Goal: Information Seeking & Learning: Find specific fact

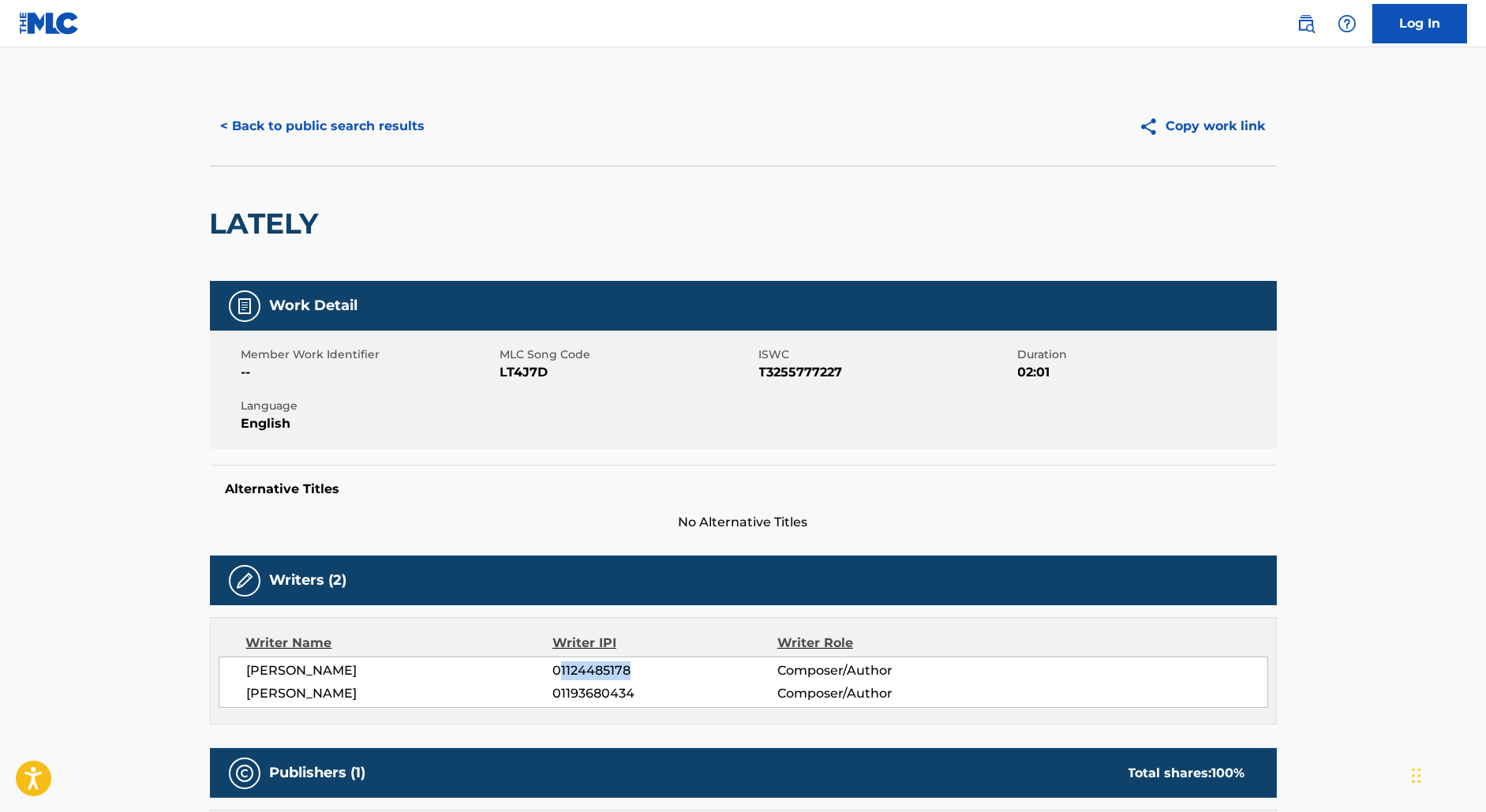
click at [351, 120] on button "< Back to public search results" at bounding box center [323, 125] width 226 height 40
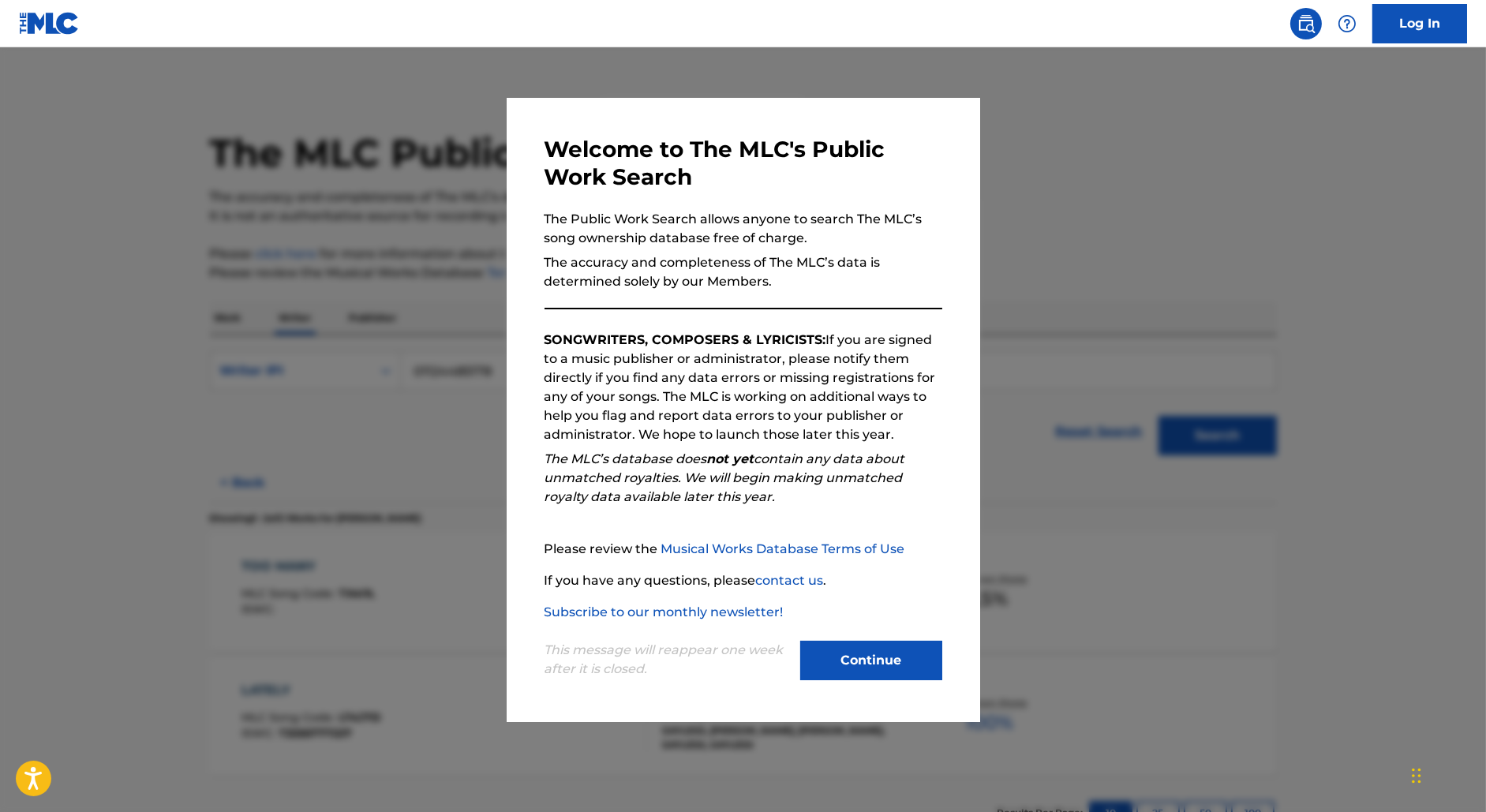
click at [418, 310] on div at bounding box center [743, 453] width 1486 height 812
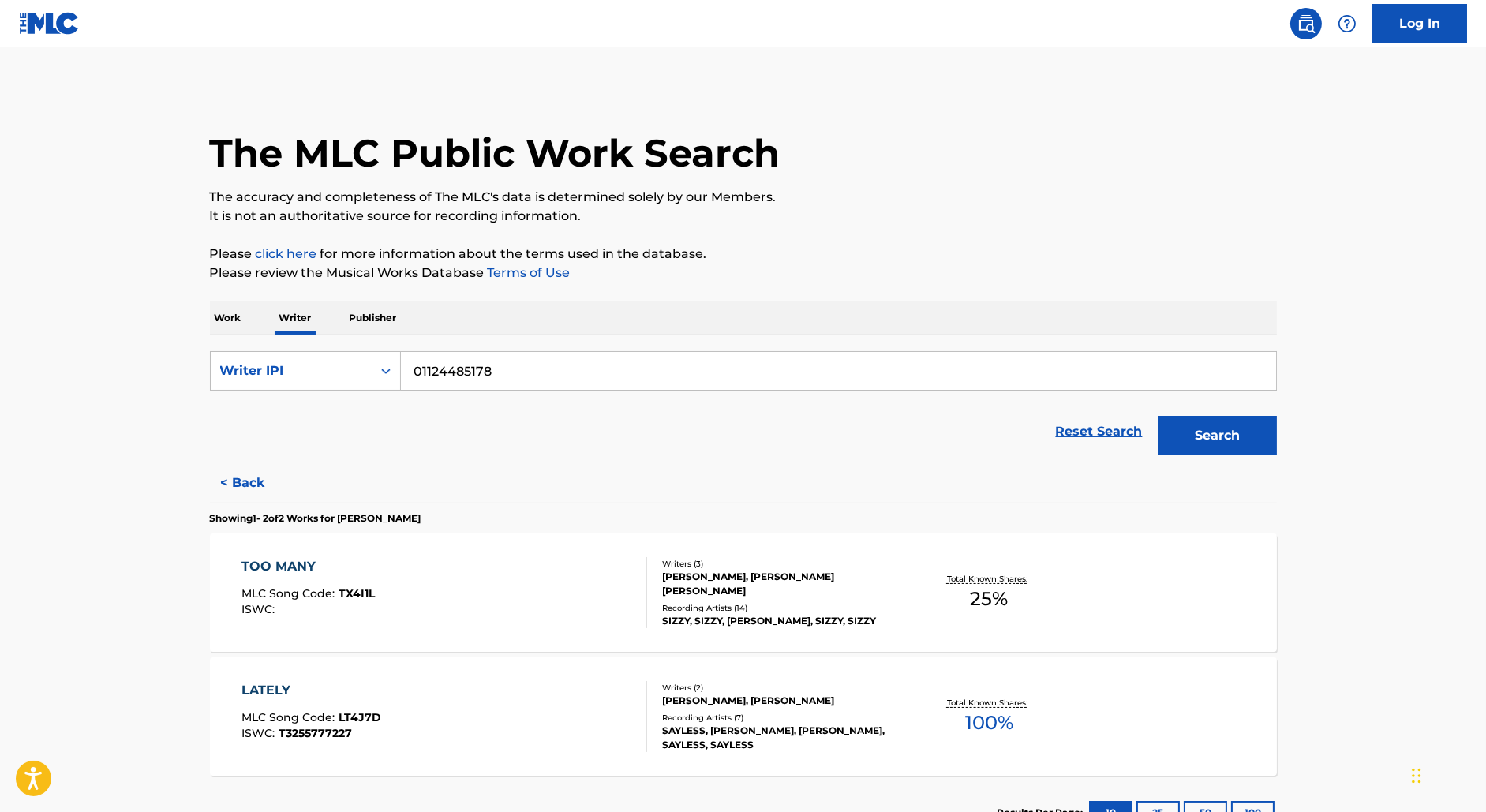
click at [226, 316] on p "Work" at bounding box center [228, 318] width 36 height 33
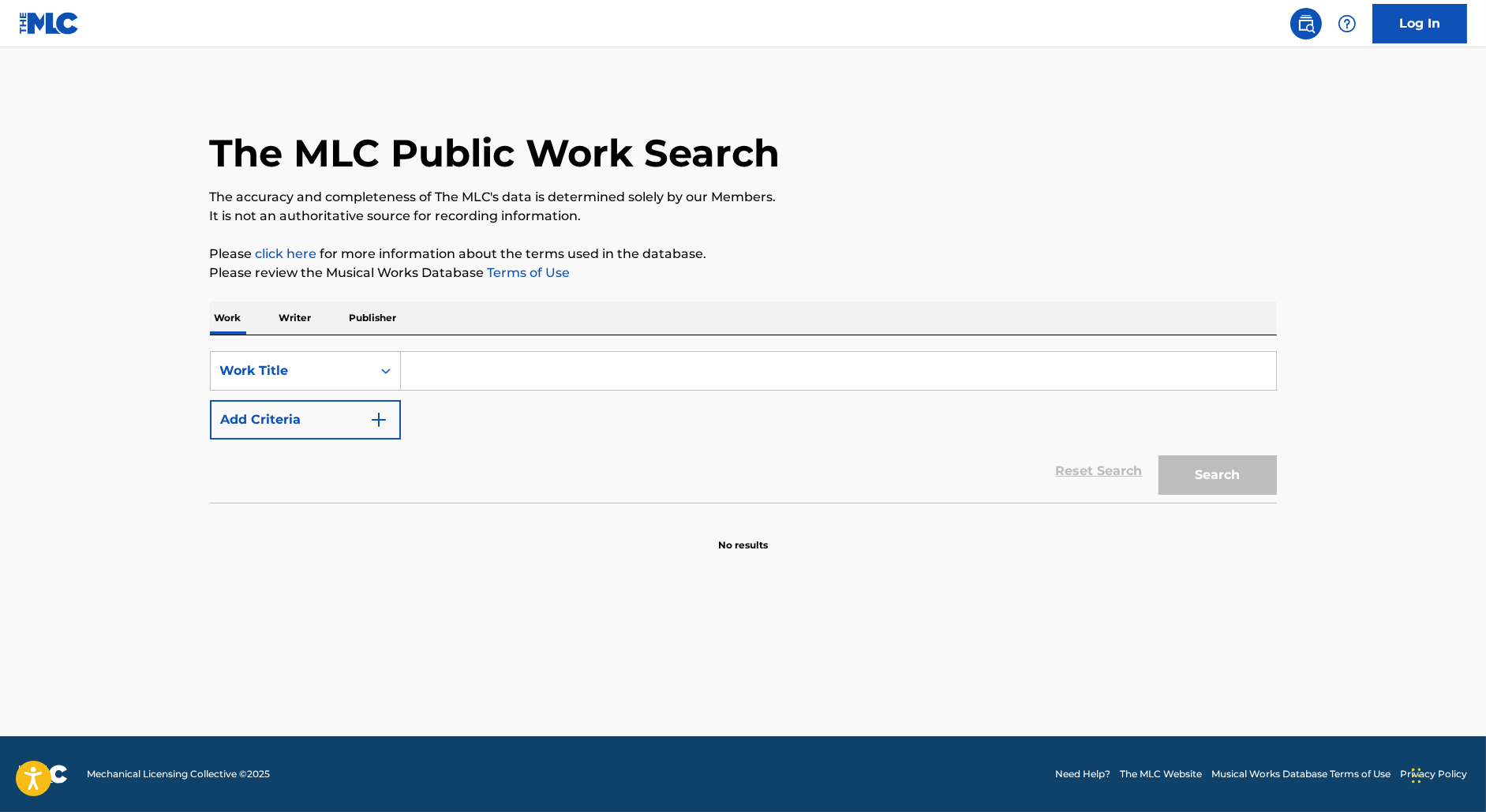
click at [510, 377] on input "Search Form" at bounding box center [838, 370] width 875 height 38
paste input "MEDICATE ME"
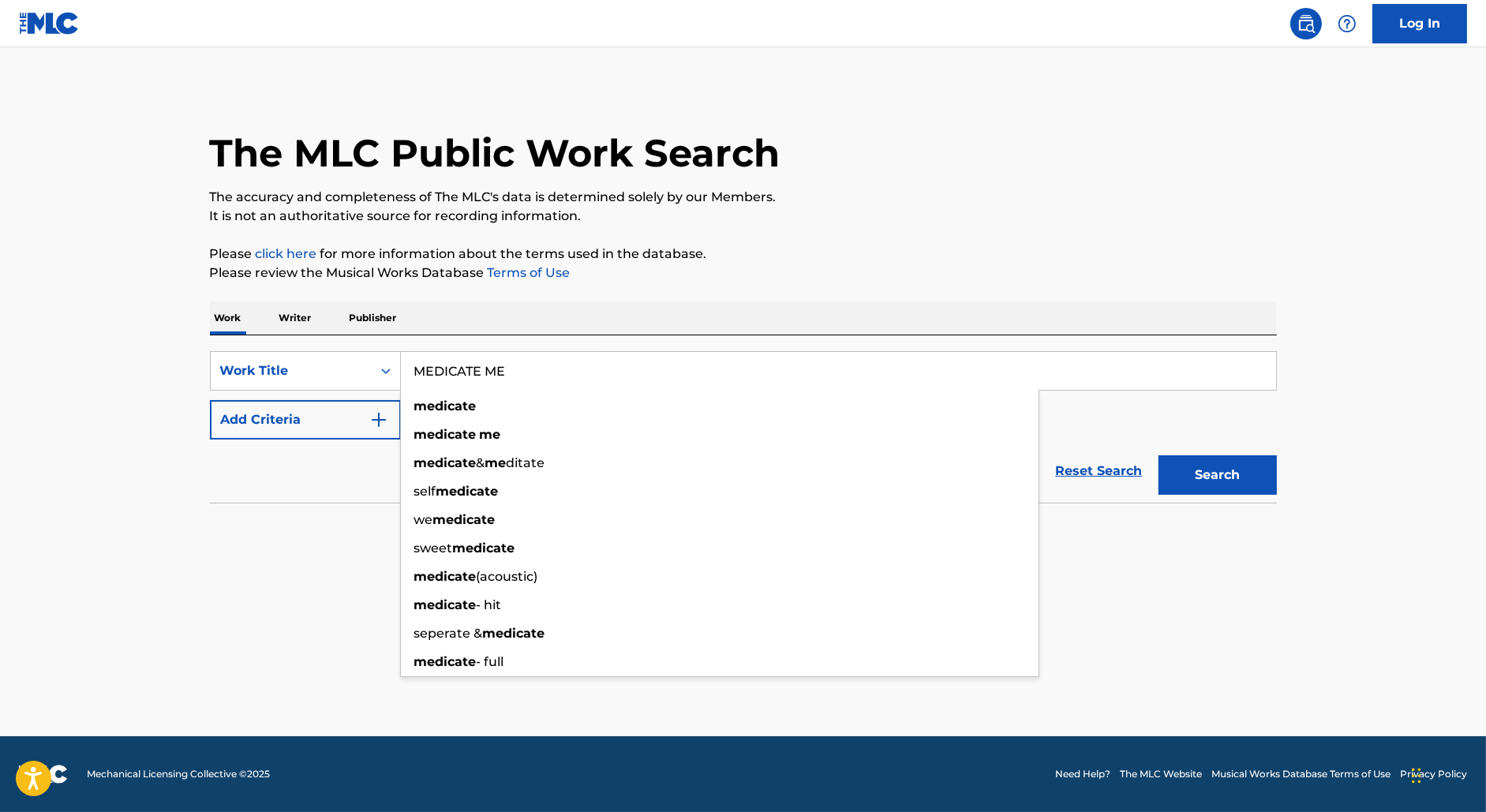
type input "MEDICATE ME"
click at [313, 412] on button "Add Criteria" at bounding box center [306, 420] width 191 height 40
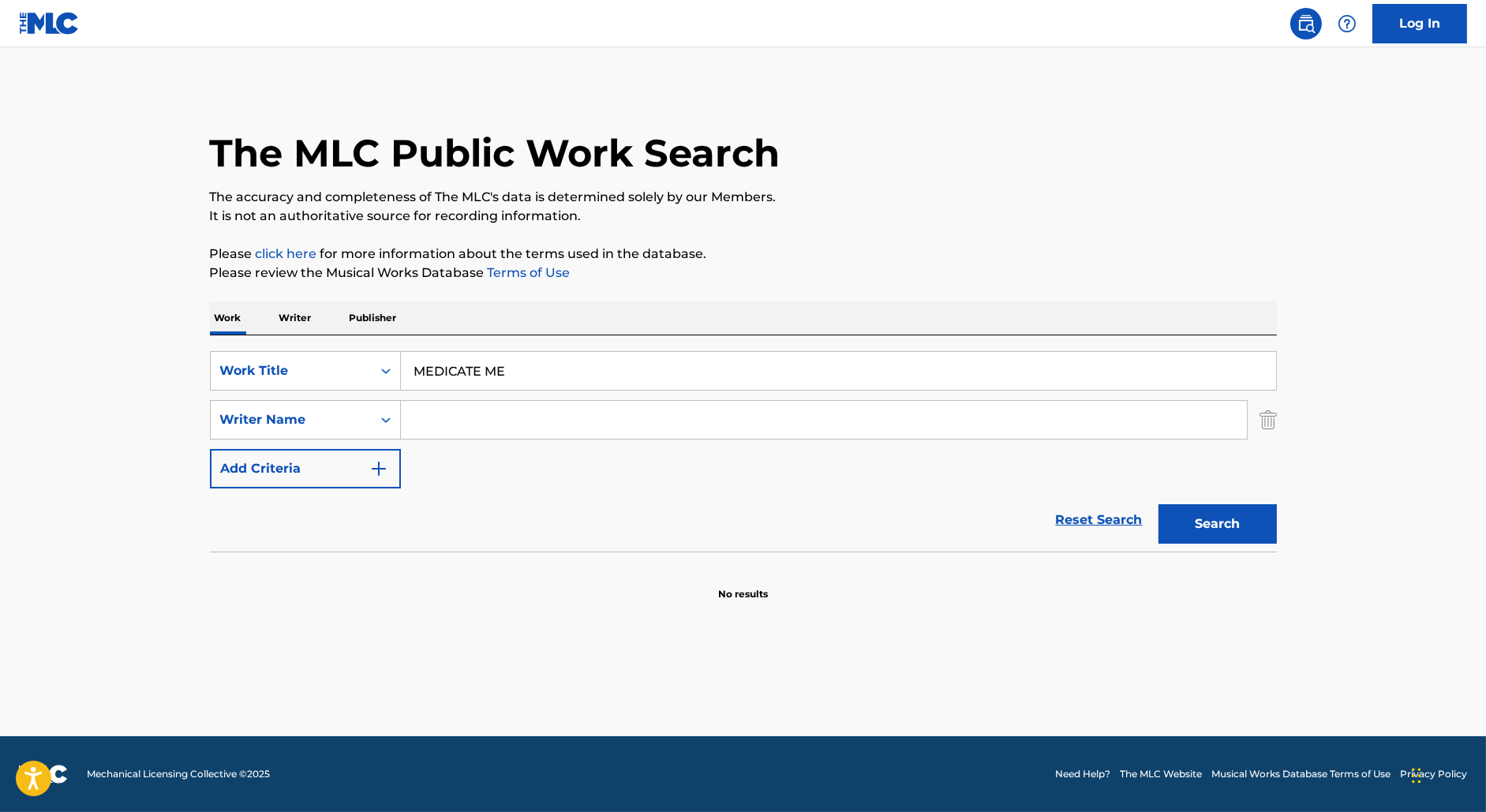
click at [439, 409] on input "Search Form" at bounding box center [823, 419] width 846 height 38
click at [1159, 505] on button "Search" at bounding box center [1218, 524] width 118 height 40
click at [459, 427] on input "madrinch" at bounding box center [823, 419] width 846 height 38
paste input "[DEMOGRAPHIC_DATA]"
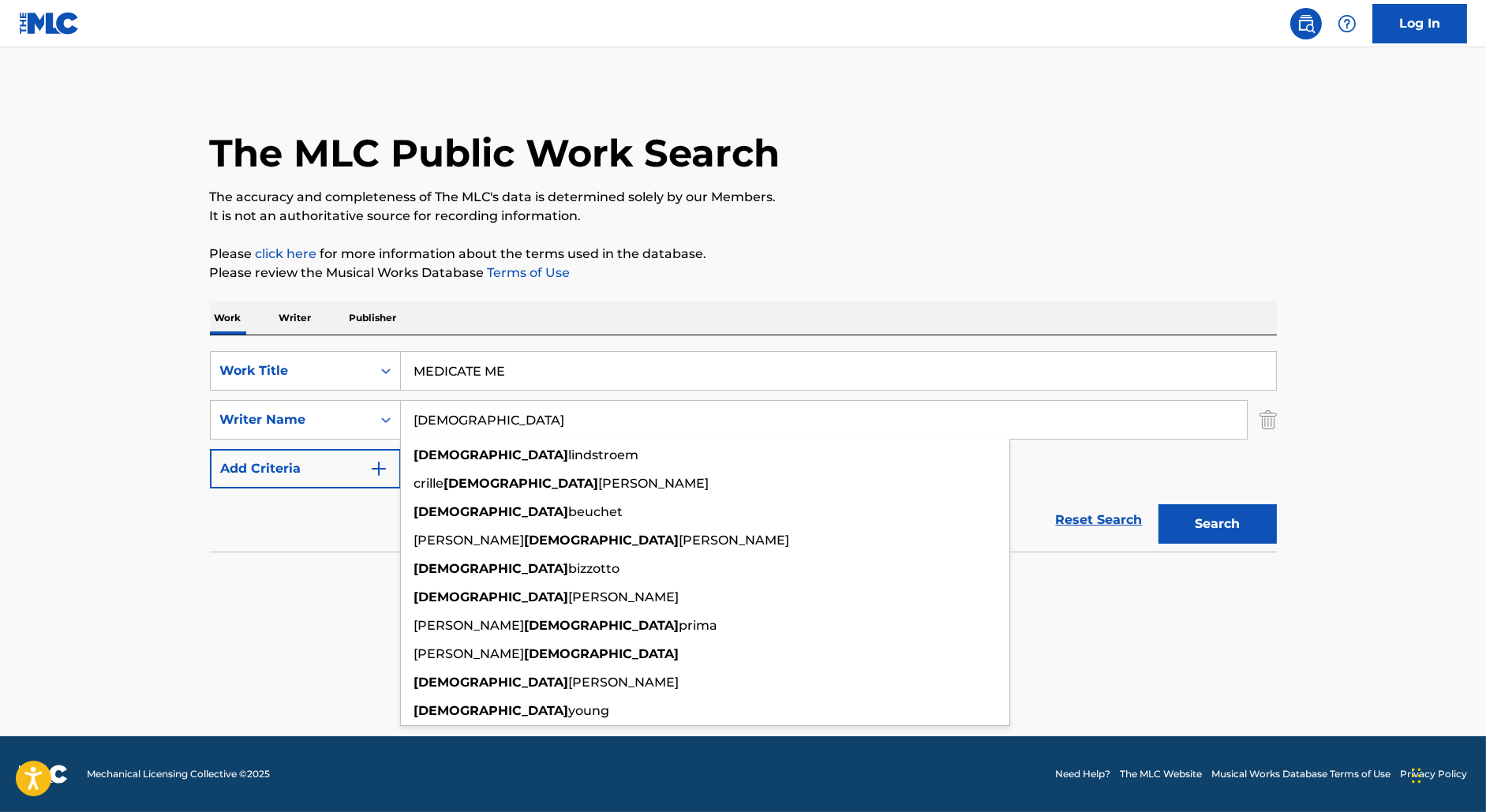
type input "[DEMOGRAPHIC_DATA]"
click at [1159, 505] on button "Search" at bounding box center [1218, 524] width 118 height 40
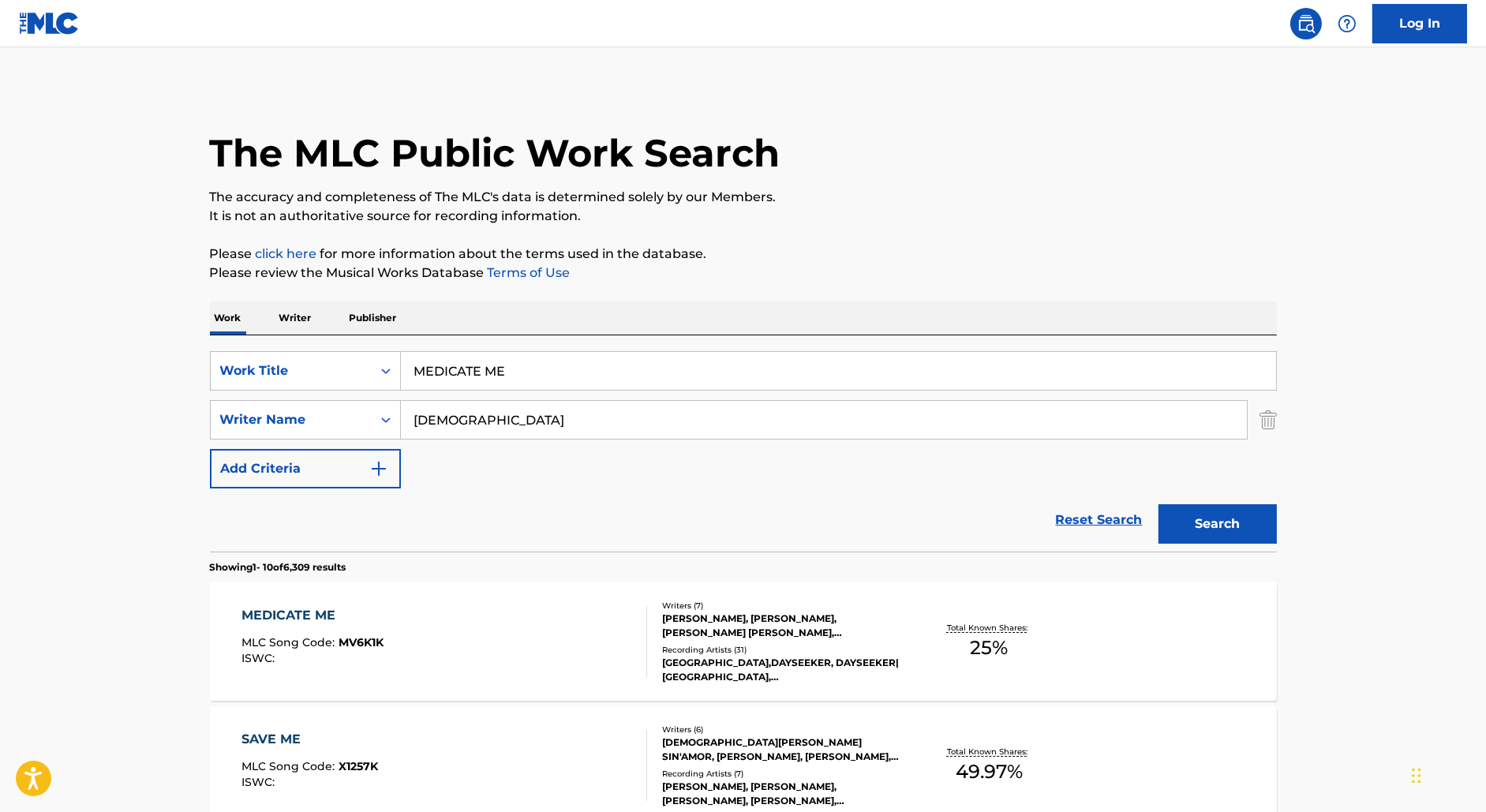
click at [439, 614] on div "MEDICATE ME MLC Song Code : MV6K1K ISWC :" at bounding box center [445, 641] width 406 height 71
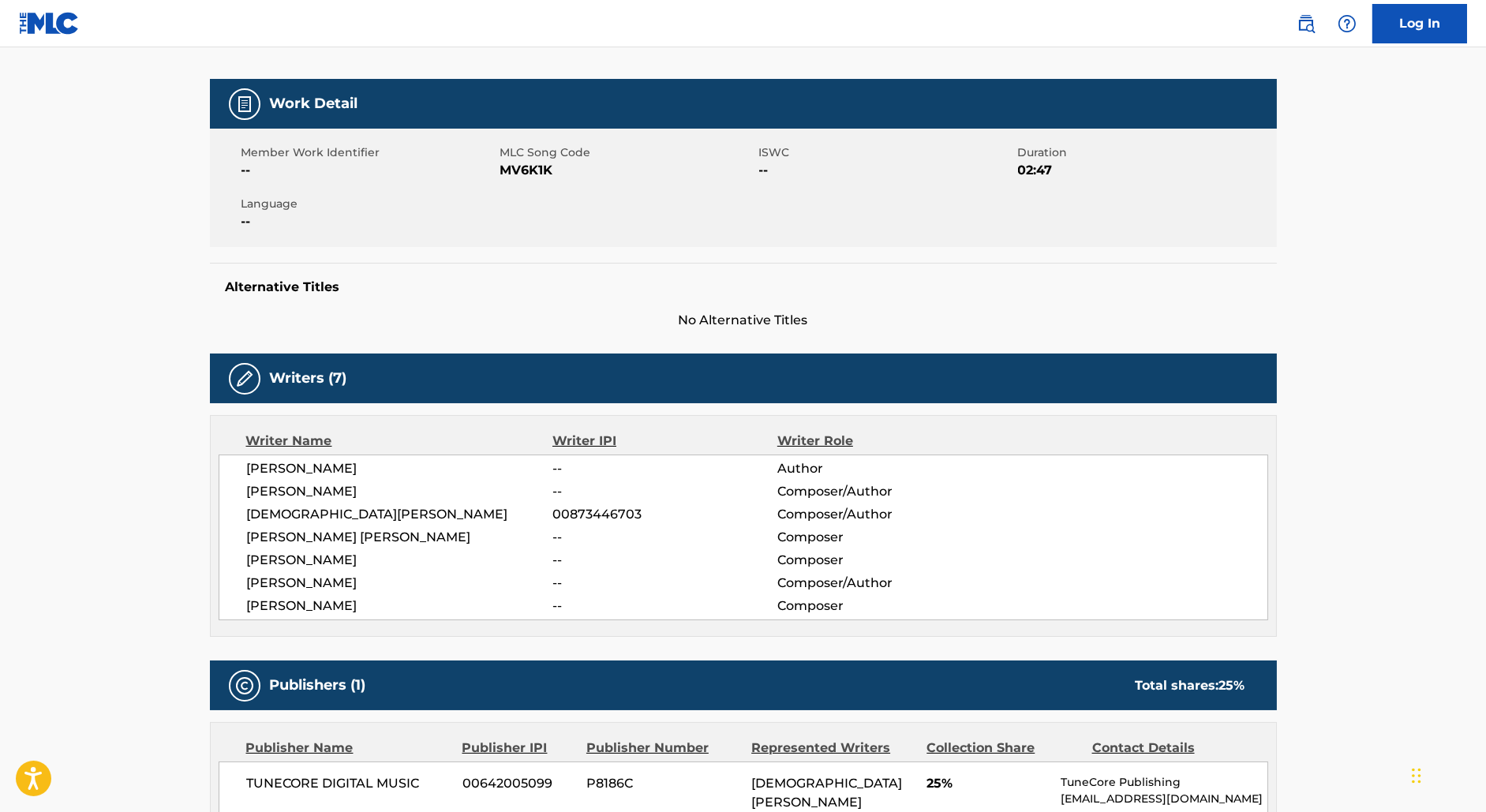
scroll to position [254, 0]
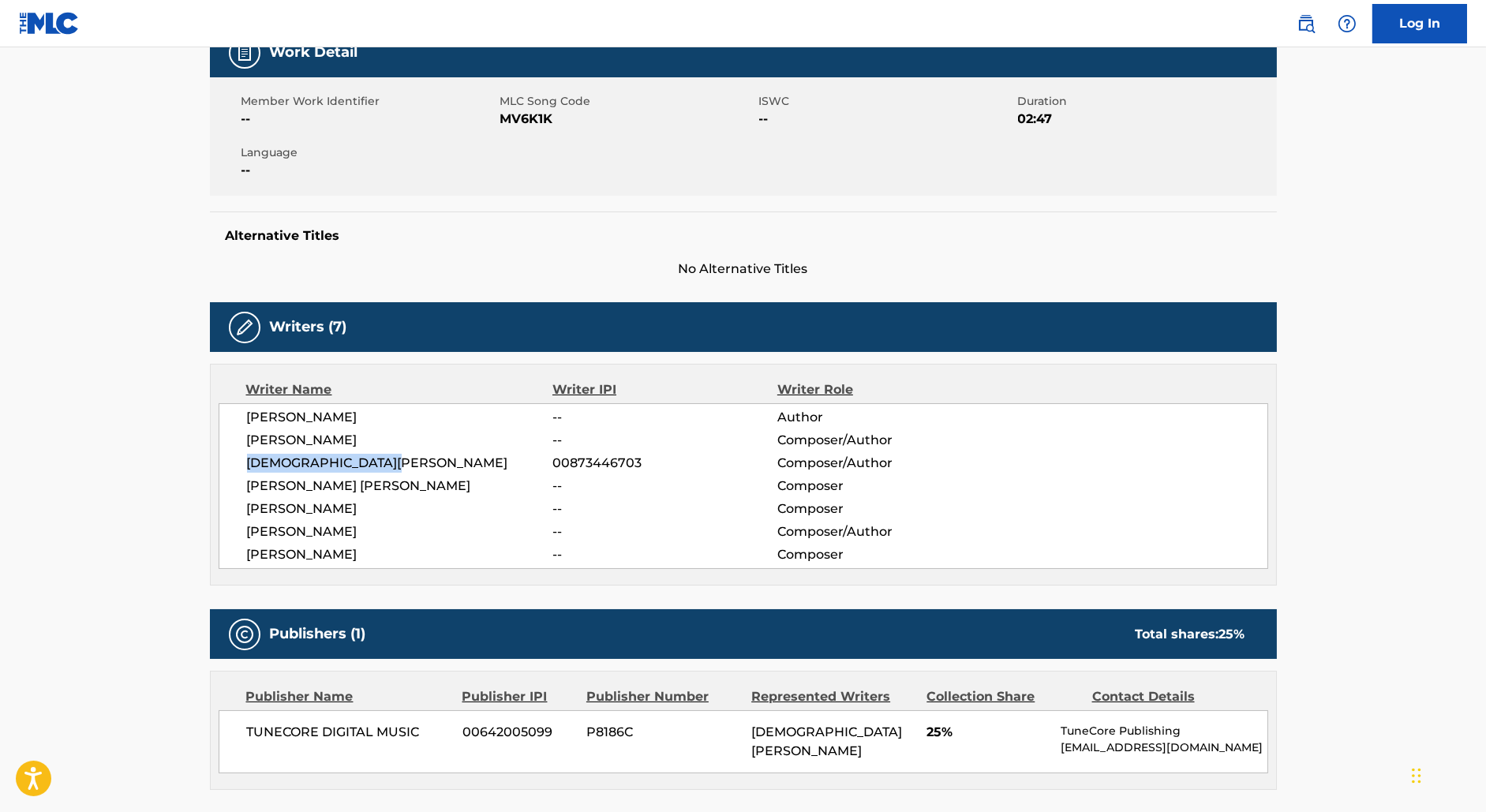
drag, startPoint x: 397, startPoint y: 465, endPoint x: 193, endPoint y: 465, distance: 204.0
click at [193, 465] on div "< Back to public search results Copy work link MEDICATE ME Work Detail Member W…" at bounding box center [743, 605] width 1105 height 1544
copy span "[DEMOGRAPHIC_DATA][PERSON_NAME]"
drag, startPoint x: 569, startPoint y: 460, endPoint x: 735, endPoint y: 460, distance: 166.0
click at [735, 460] on span "00873446703" at bounding box center [665, 463] width 224 height 19
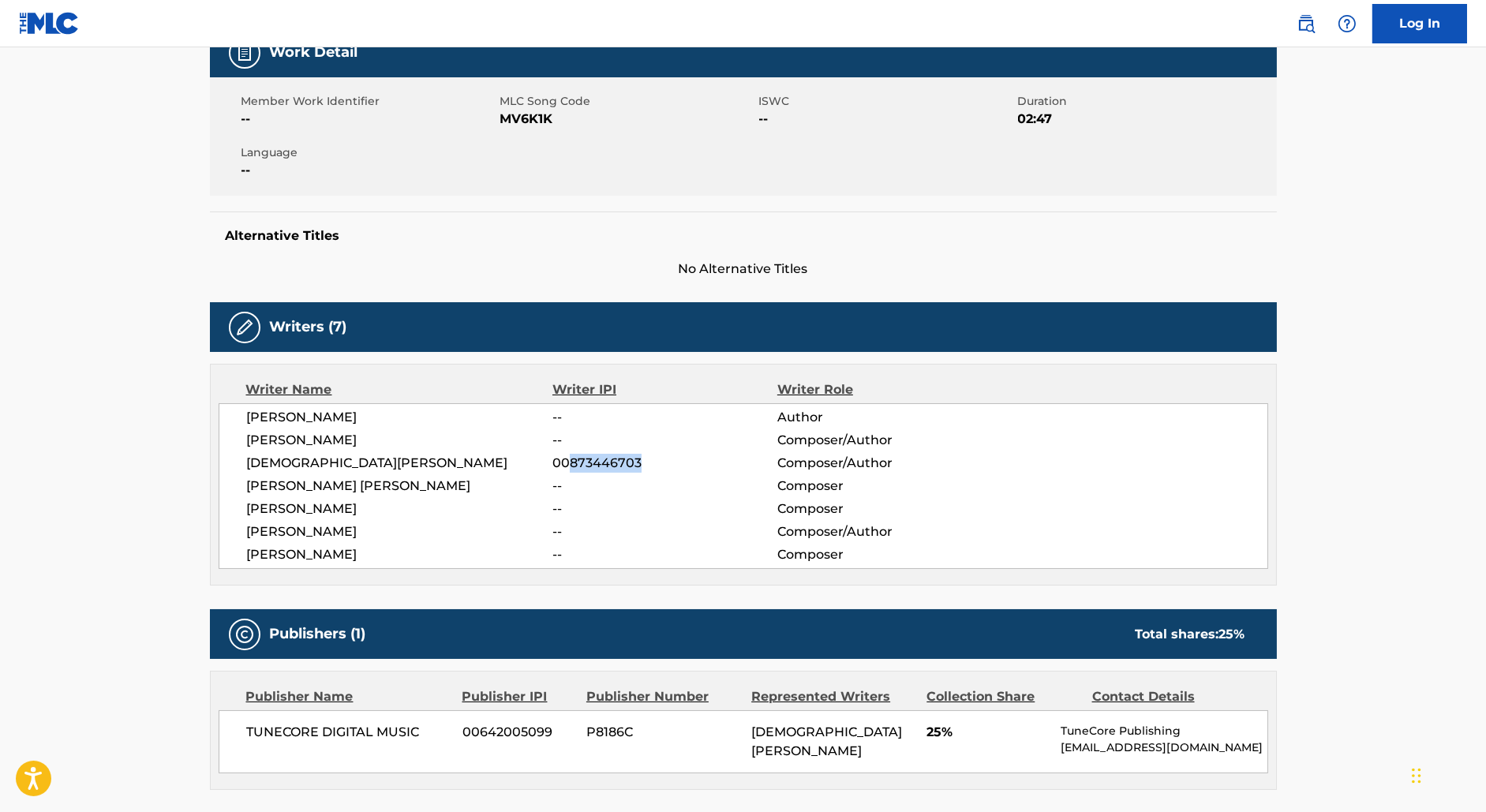
copy span "873446703"
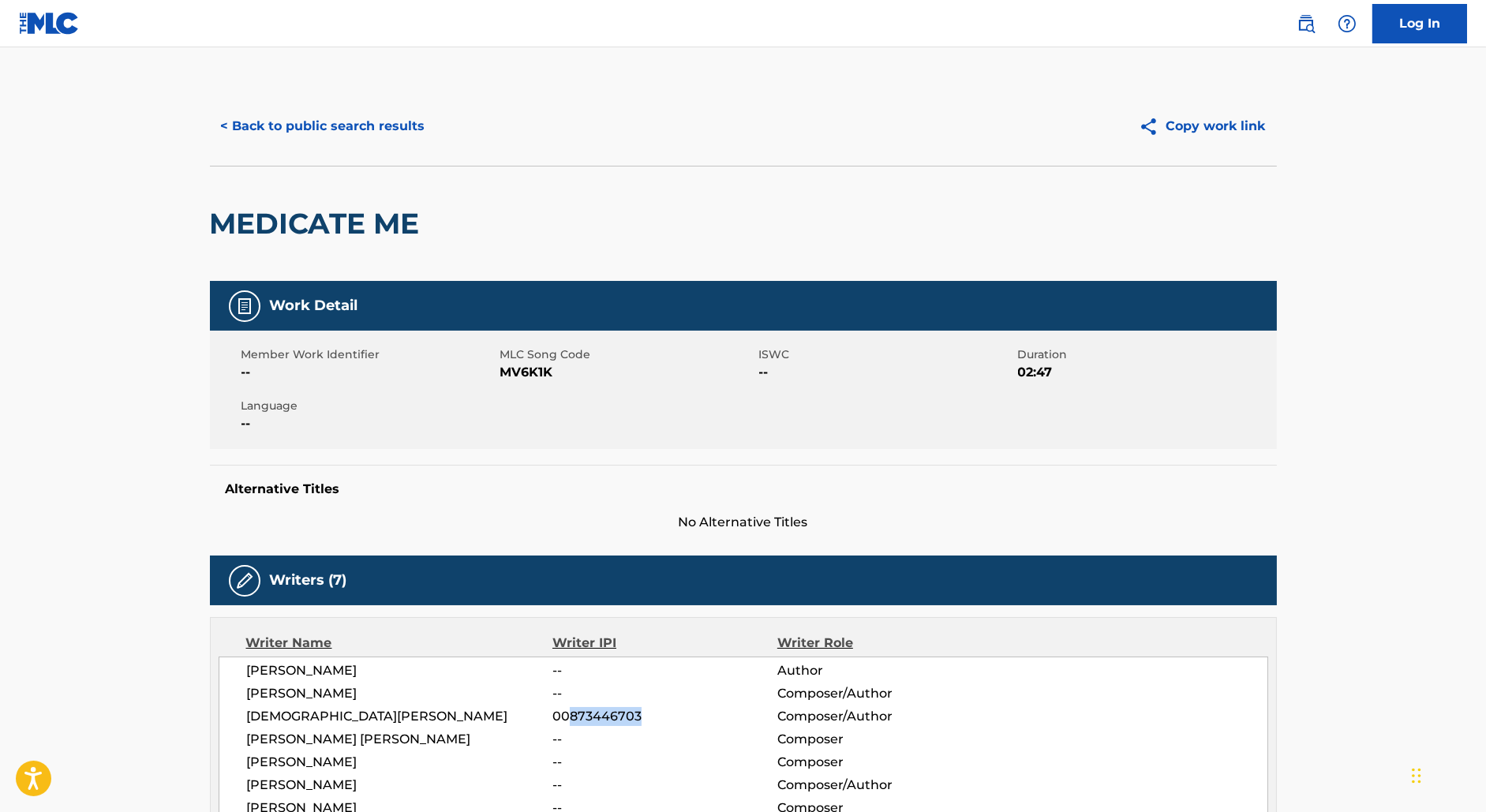
click at [302, 145] on button "< Back to public search results" at bounding box center [323, 125] width 226 height 40
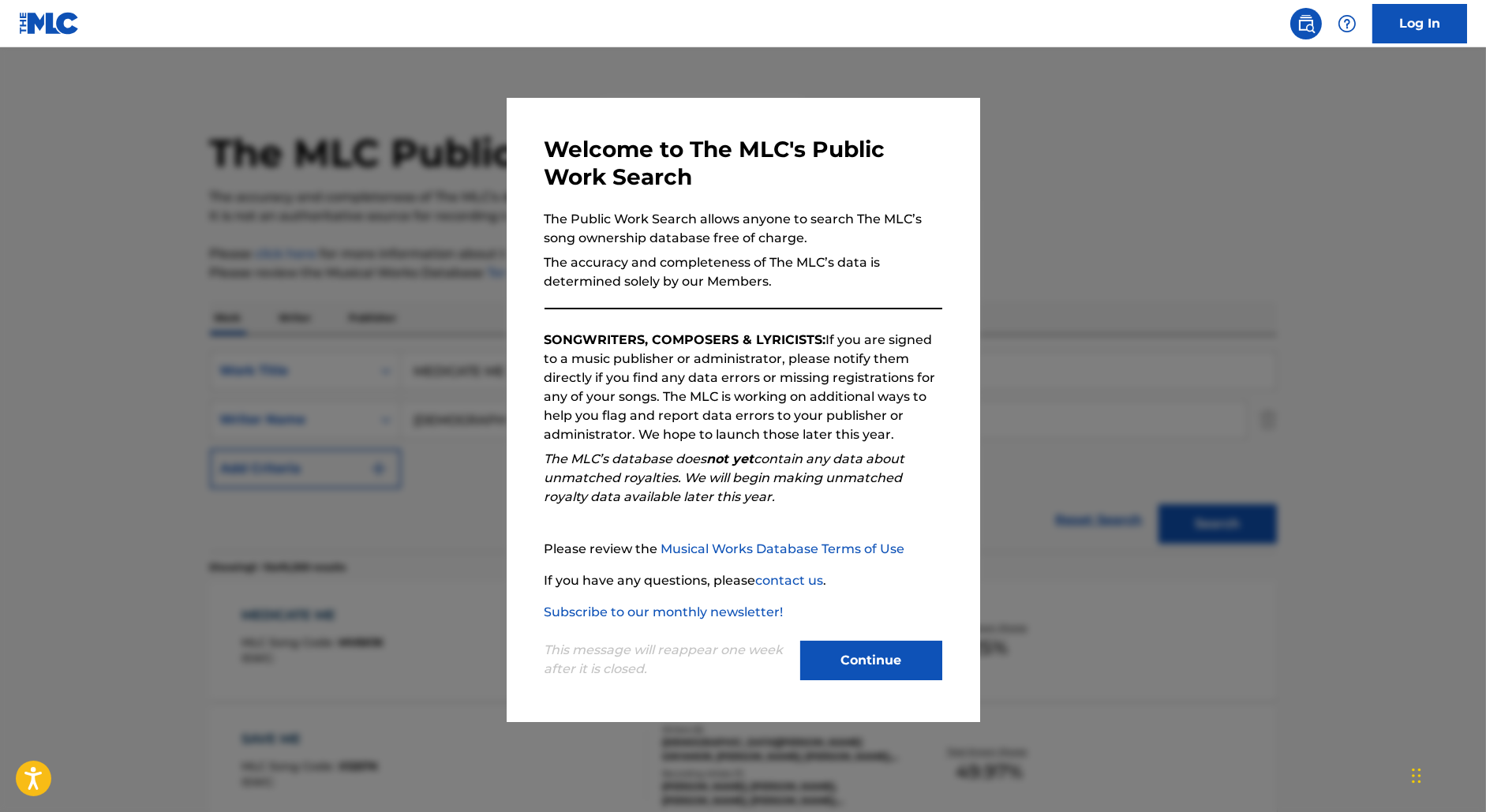
click at [409, 330] on div at bounding box center [743, 453] width 1486 height 812
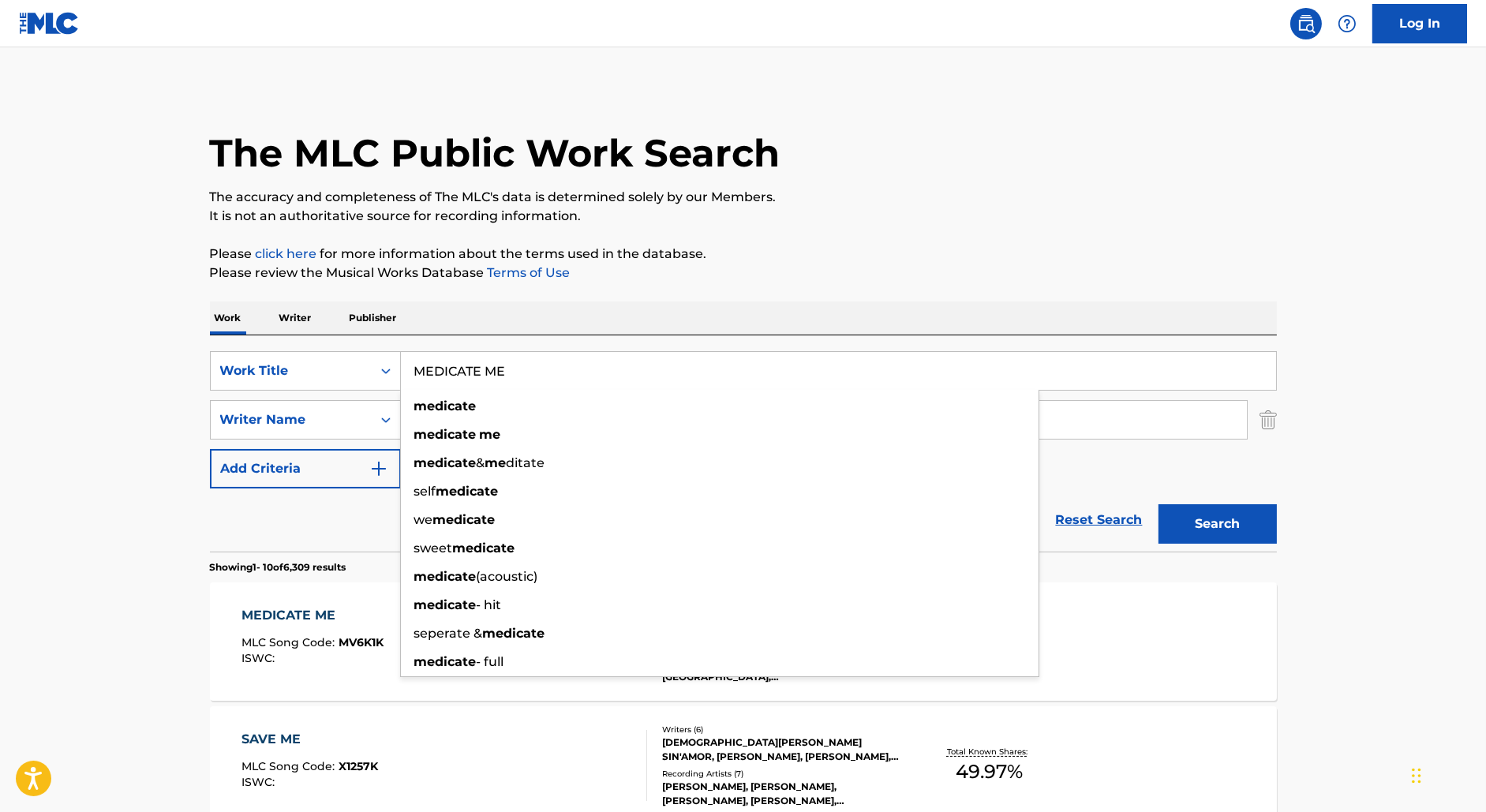
drag, startPoint x: 559, startPoint y: 376, endPoint x: 412, endPoint y: 369, distance: 147.2
click at [412, 369] on input "MEDICATE ME" at bounding box center [838, 370] width 875 height 38
paste input "LICKY UNDER THE COVERS"
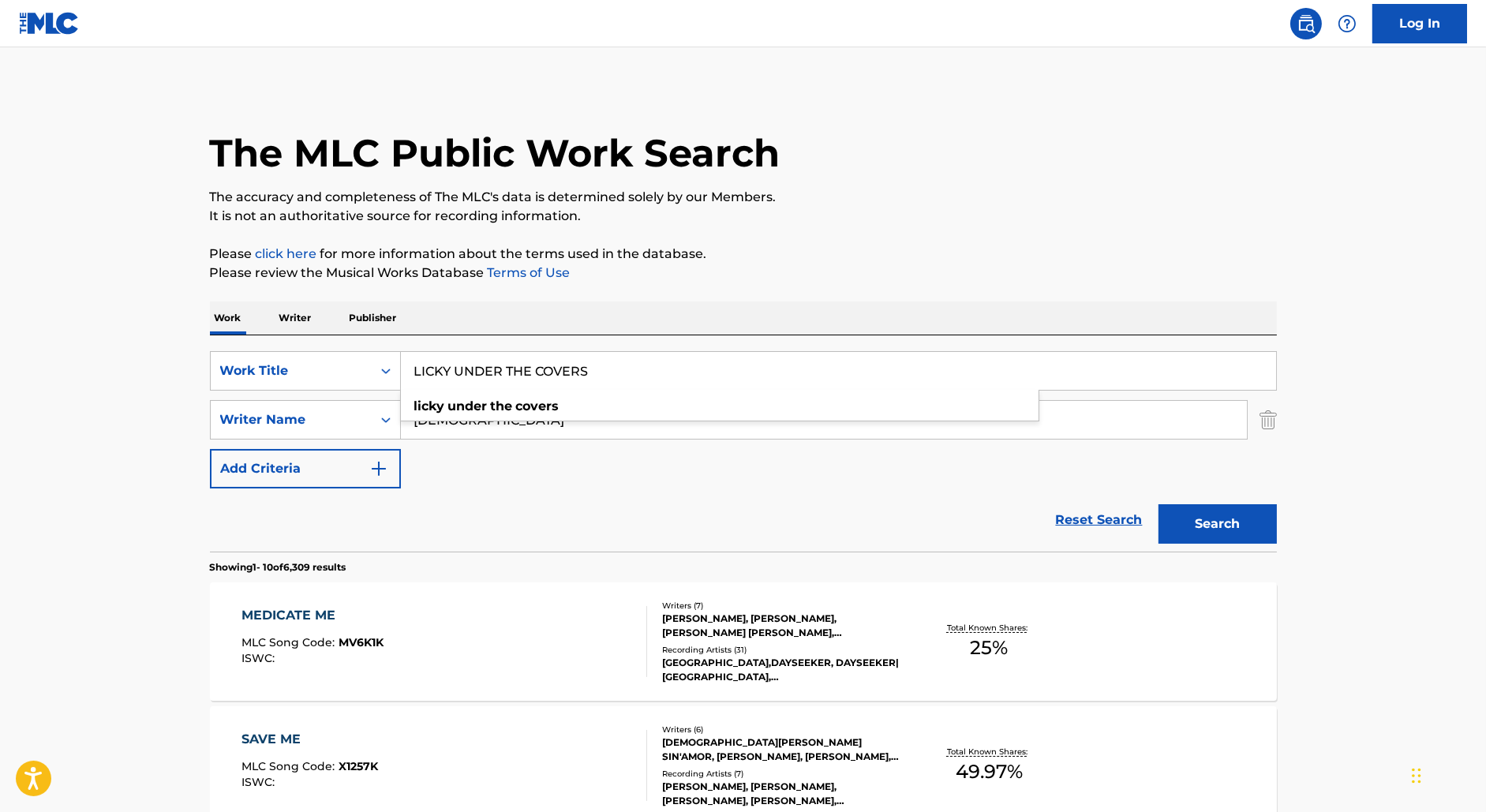
type input "LICKY UNDER THE COVERS"
click at [1271, 412] on img "Search Form" at bounding box center [1268, 420] width 18 height 40
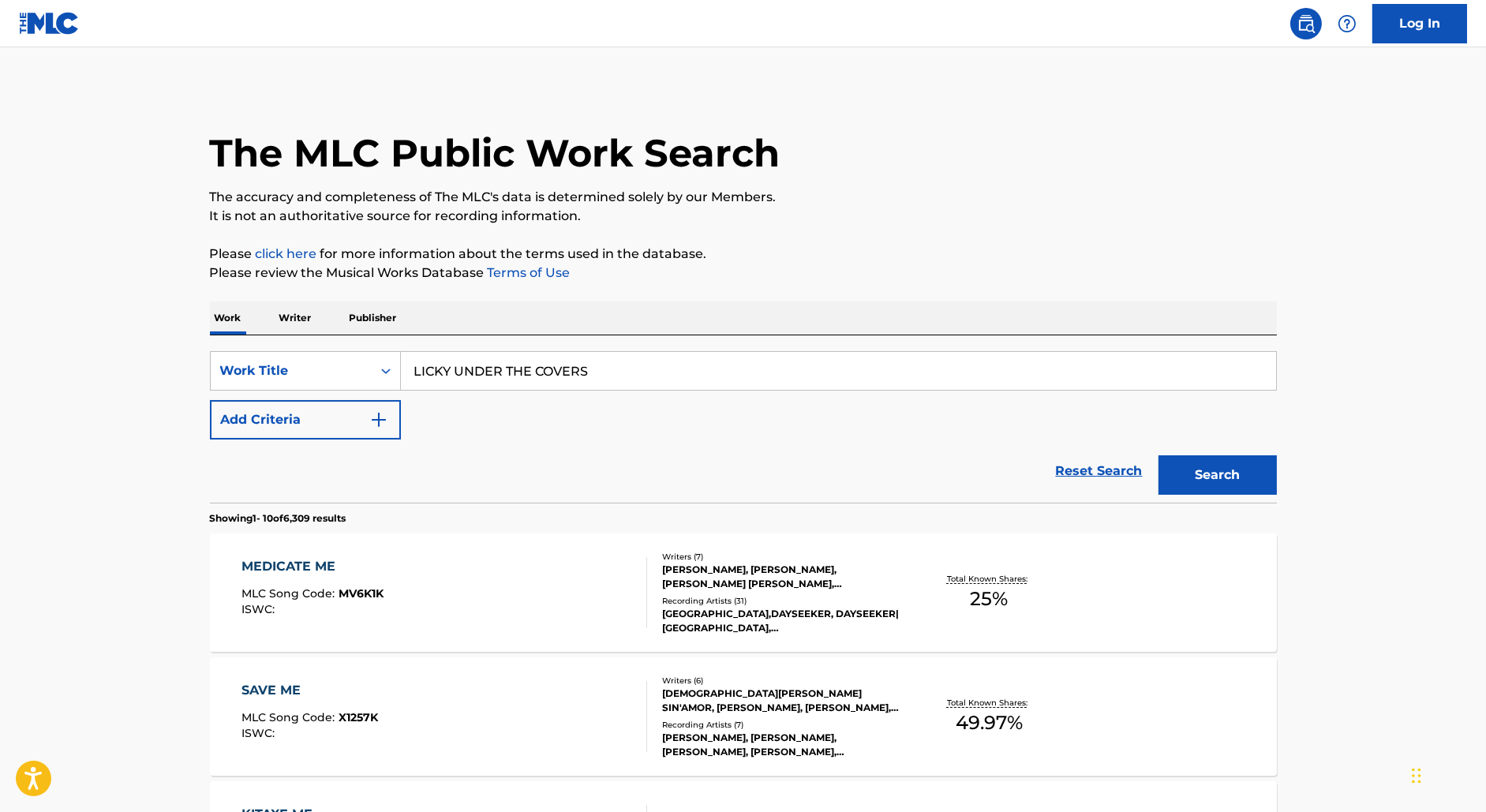
click at [1034, 376] on input "LICKY UNDER THE COVERS" at bounding box center [838, 370] width 875 height 38
click at [1159, 455] on button "Search" at bounding box center [1218, 474] width 118 height 40
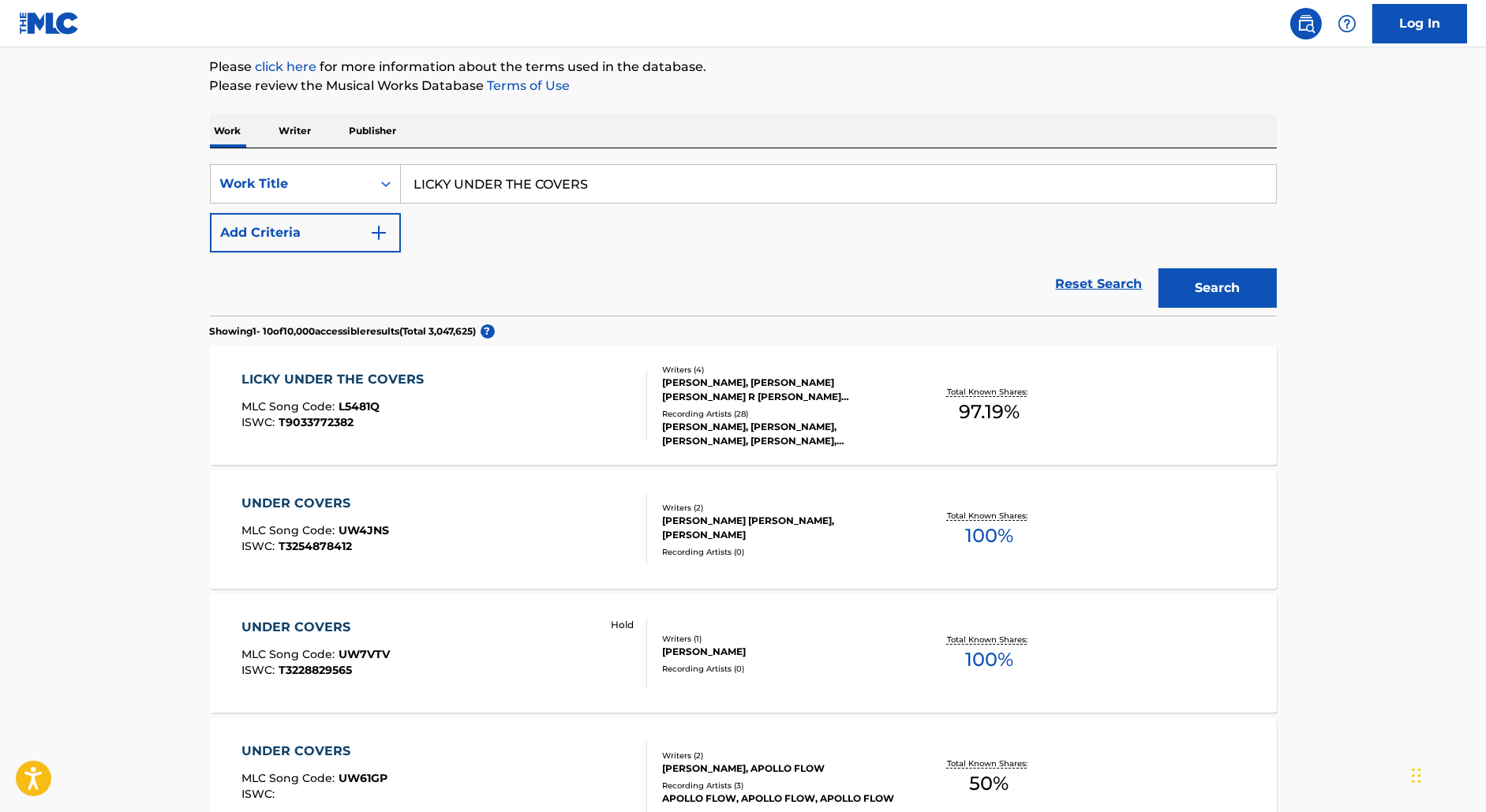
scroll to position [247, 0]
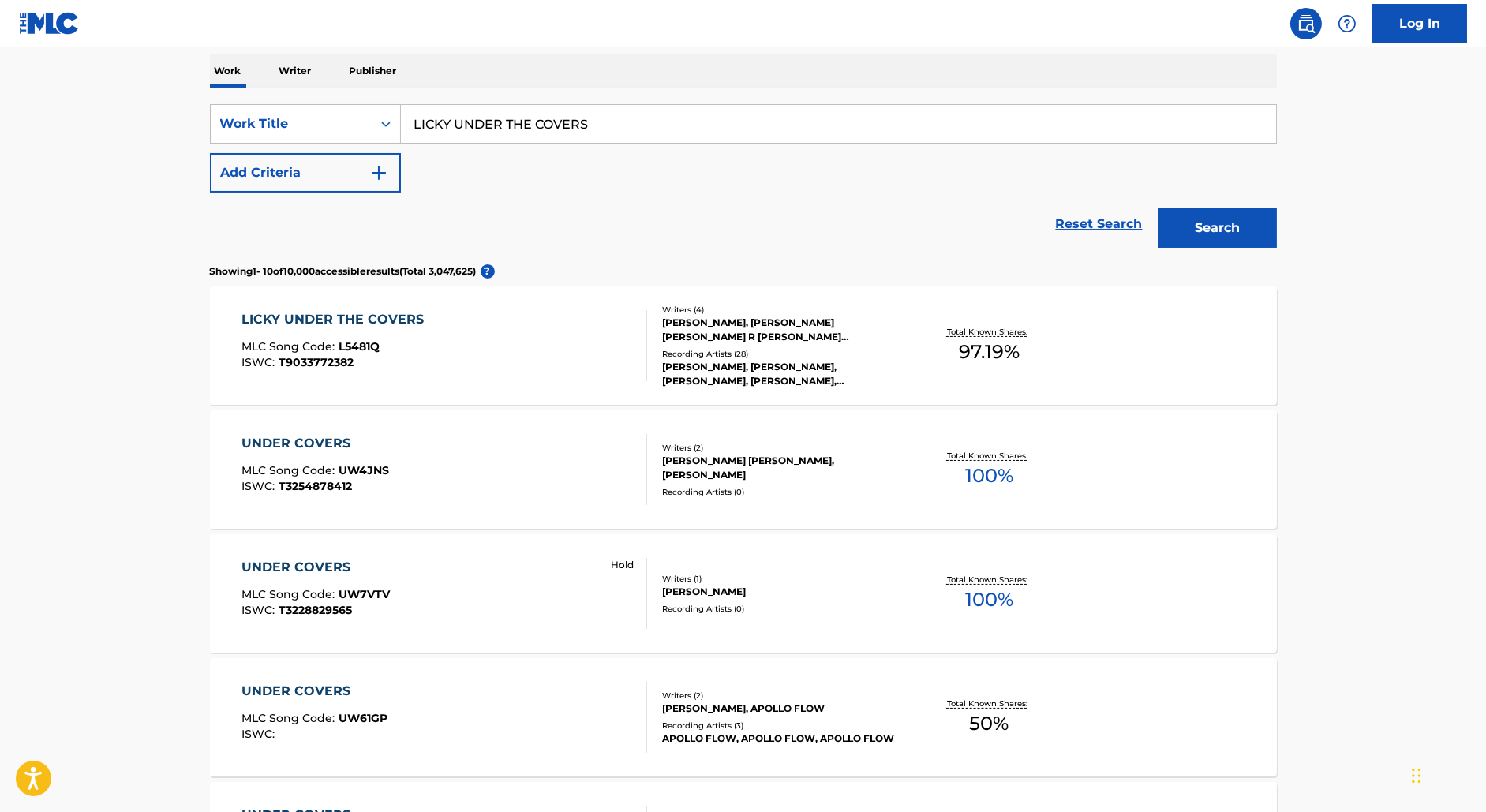
click at [529, 334] on div "LICKY UNDER THE COVERS MLC Song Code : L5481Q ISWC : T9033772382" at bounding box center [445, 345] width 406 height 71
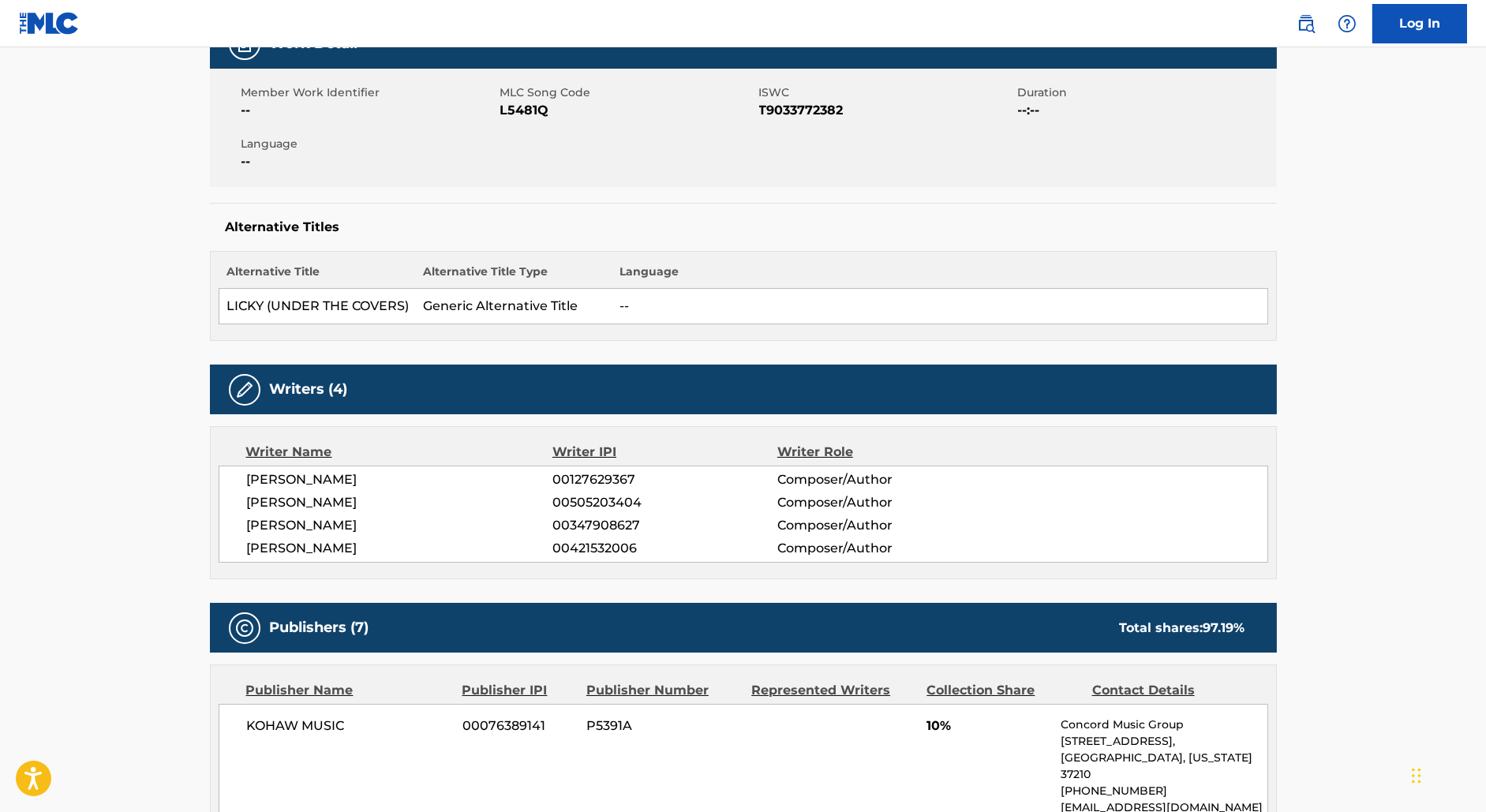
scroll to position [277, 0]
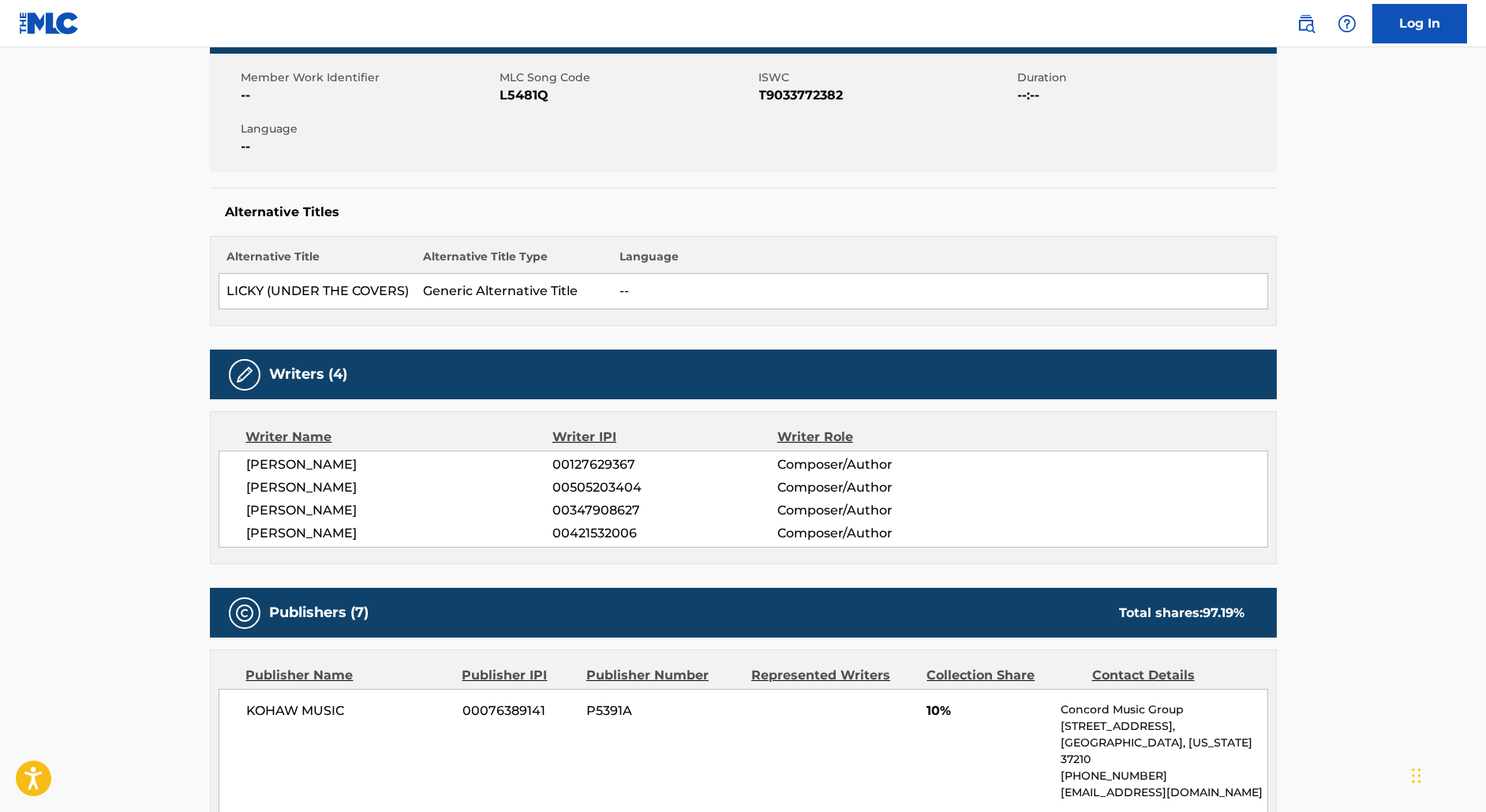
drag, startPoint x: 429, startPoint y: 532, endPoint x: 188, endPoint y: 531, distance: 241.0
copy span "[PERSON_NAME]"
drag, startPoint x: 570, startPoint y: 535, endPoint x: 758, endPoint y: 531, distance: 188.0
click at [758, 531] on span "00421532006" at bounding box center [665, 533] width 224 height 19
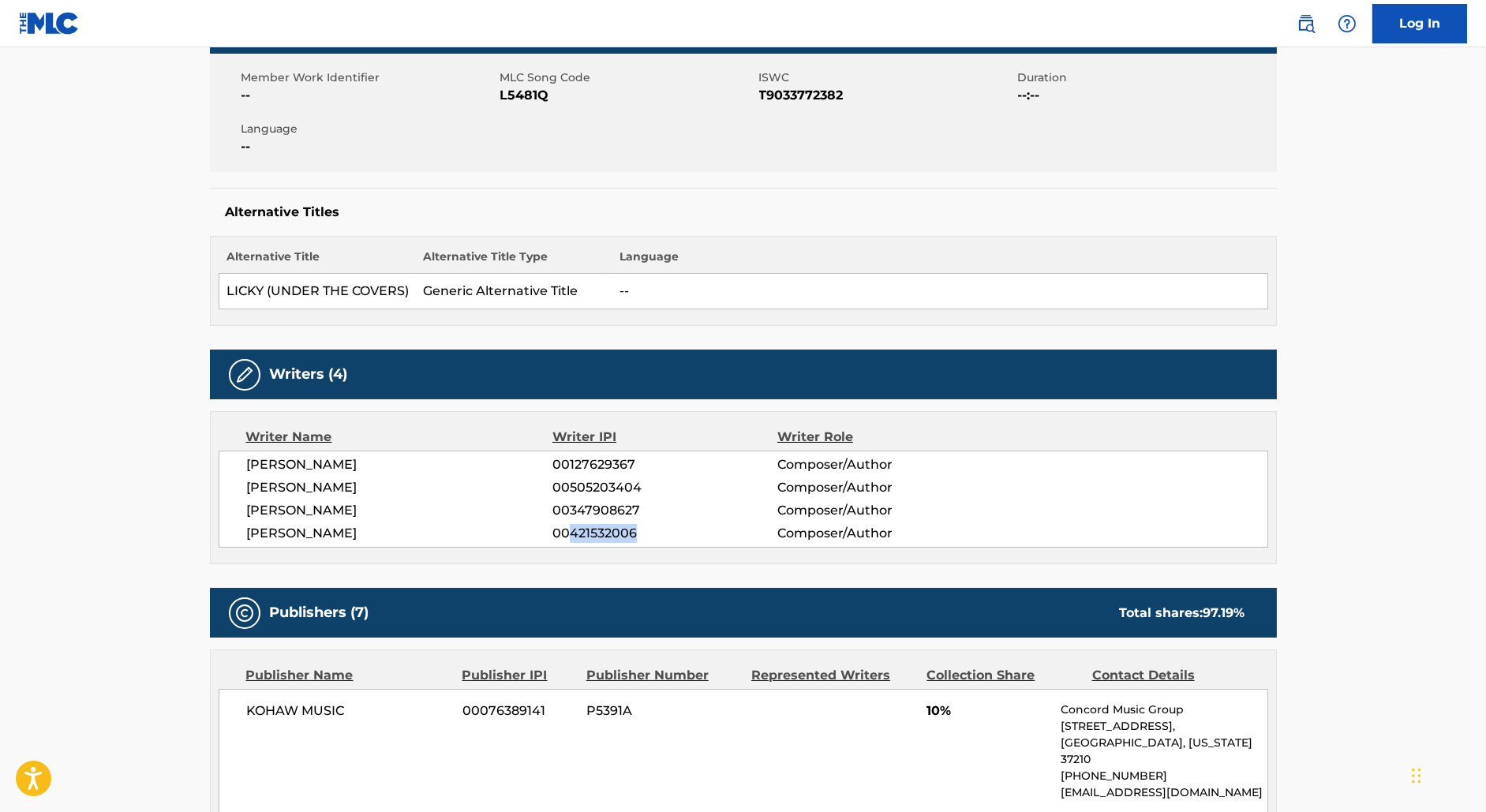
copy span "421532006"
